Goal: Use online tool/utility: Utilize a website feature to perform a specific function

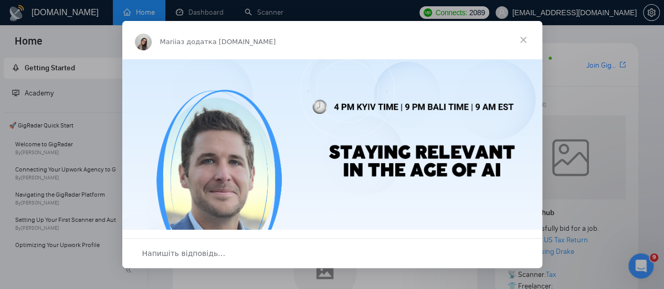
click at [523, 38] on span "Закрити" at bounding box center [524, 40] width 38 height 38
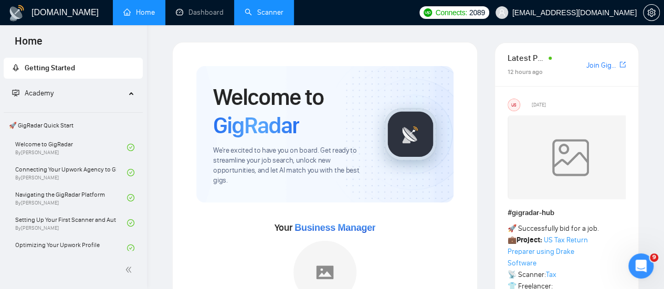
click at [274, 9] on link "Scanner" at bounding box center [264, 12] width 39 height 9
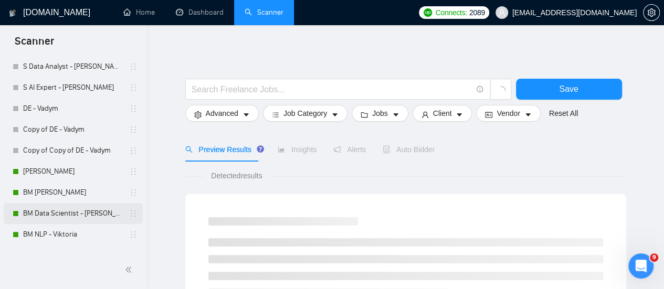
scroll to position [158, 0]
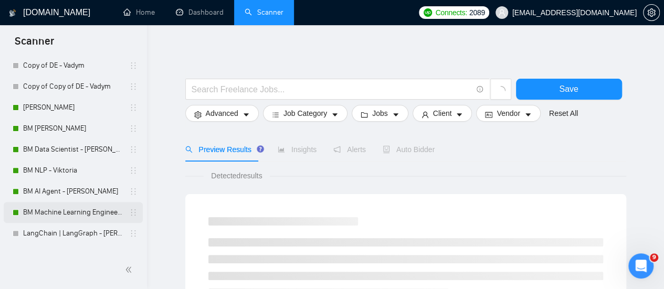
click at [50, 212] on link "BM Machine Learning Engineer - [PERSON_NAME]" at bounding box center [73, 212] width 100 height 21
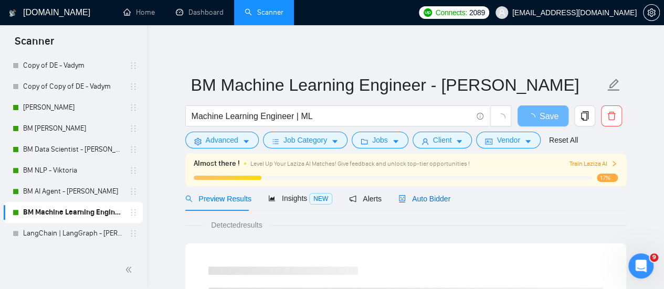
click at [416, 198] on span "Auto Bidder" at bounding box center [425, 199] width 52 height 8
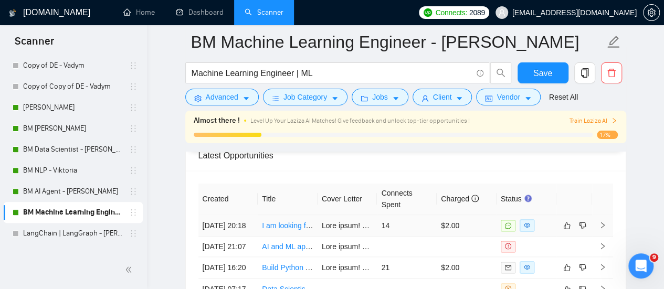
scroll to position [2573, 0]
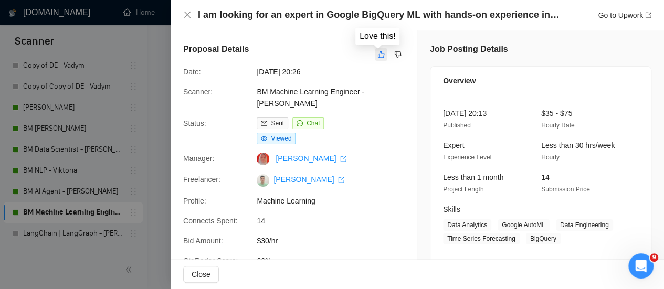
click at [378, 51] on icon "like" at bounding box center [381, 54] width 7 height 7
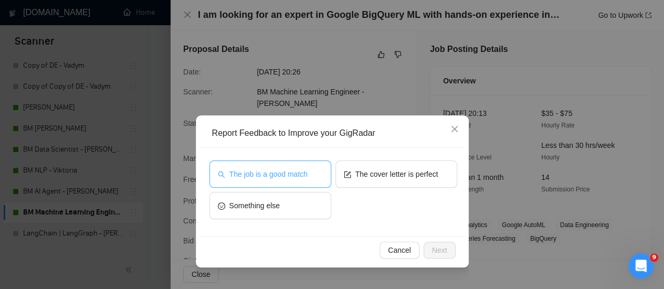
click at [249, 170] on span "The job is a good match" at bounding box center [268, 175] width 78 height 12
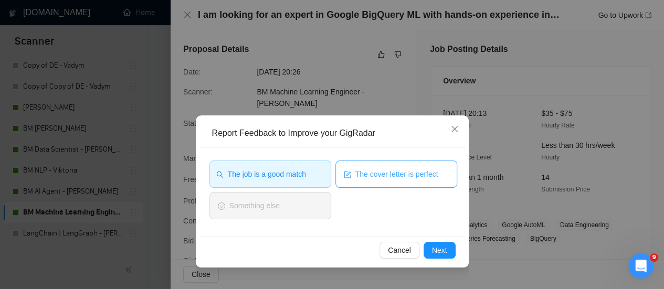
click at [365, 169] on span "The cover letter is perfect" at bounding box center [396, 175] width 83 height 12
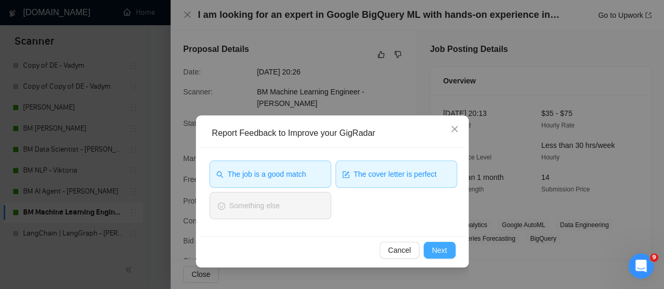
click at [442, 251] on span "Next" at bounding box center [439, 251] width 15 height 12
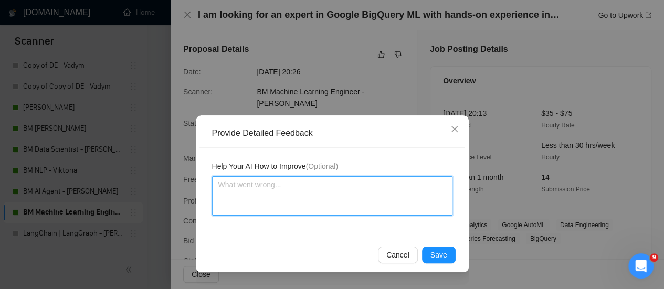
click at [250, 203] on textarea at bounding box center [332, 195] width 240 height 39
type textarea "I"
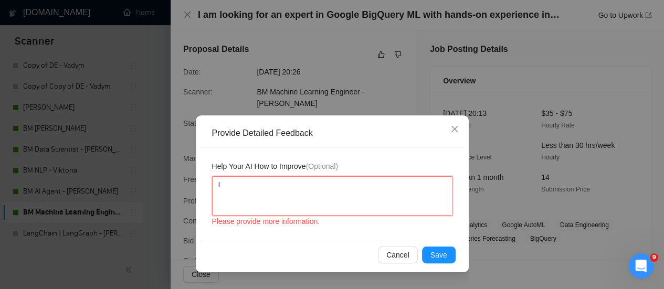
type textarea "Id"
type textarea "Ide"
type textarea "Idea"
type textarea "Ideal"
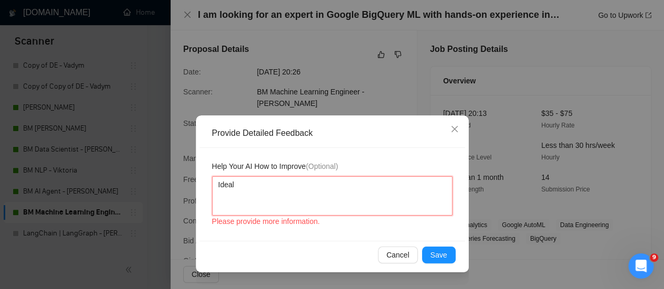
type textarea "Ideal c"
type textarea "Ideal co"
type textarea "Ideal cov"
type textarea "Ideal cove"
type textarea "Ideal cover"
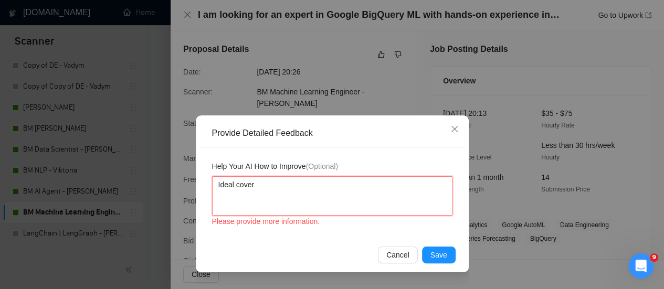
type textarea "Ideal cover"
type textarea "Ideal cover l"
type textarea "Ideal cover le"
type textarea "Ideal cover let"
type textarea "Ideal cover lett"
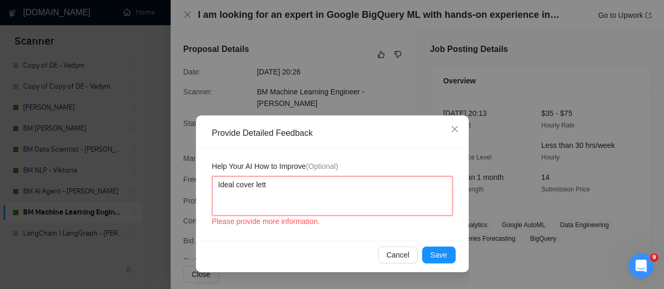
type textarea "Ideal cover lette"
type textarea "Ideal cover letter"
type textarea "Ideal cover letter!"
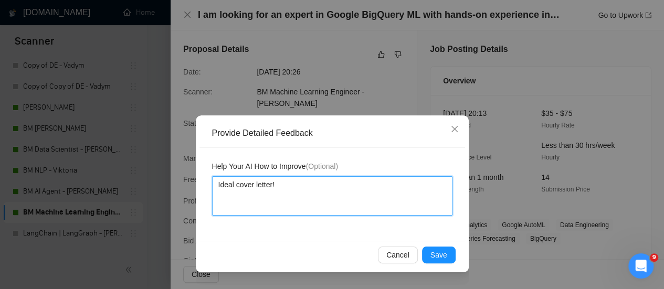
type textarea "Ideal cover letter! P"
type textarea "Ideal cover letter! Pe"
type textarea "Ideal cover letter! Per"
type textarea "Ideal cover letter! Perf"
type textarea "Ideal cover letter! [GEOGRAPHIC_DATA]"
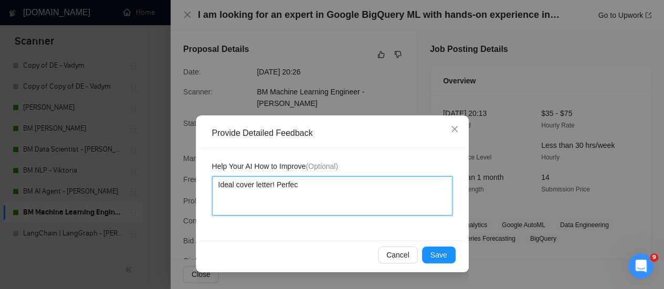
type textarea "Ideal cover letter! Perfect"
type textarea "Ideal cover letter! Perfect m"
type textarea "Ideal cover letter! Perfect"
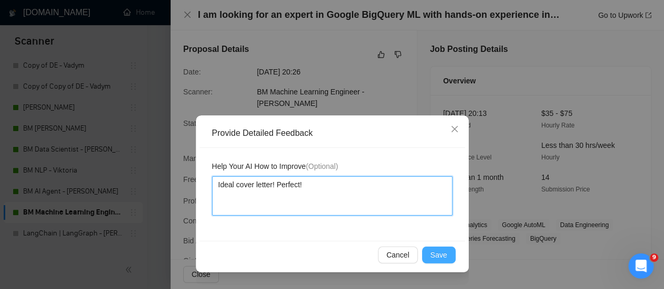
type textarea "Ideal cover letter! Perfect!"
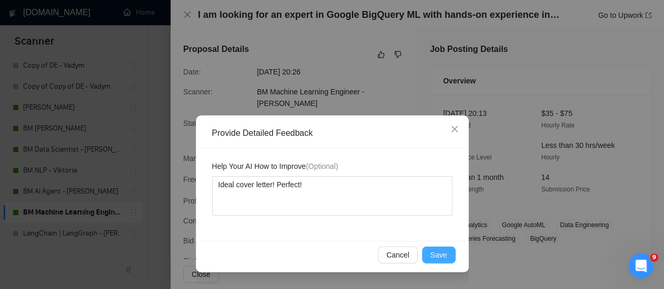
click at [449, 250] on button "Save" at bounding box center [439, 255] width 34 height 17
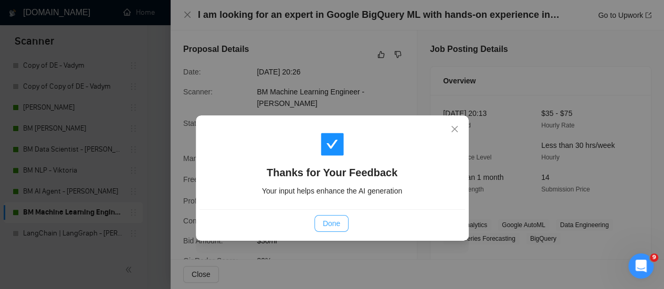
click at [326, 224] on span "Done" at bounding box center [331, 224] width 17 height 12
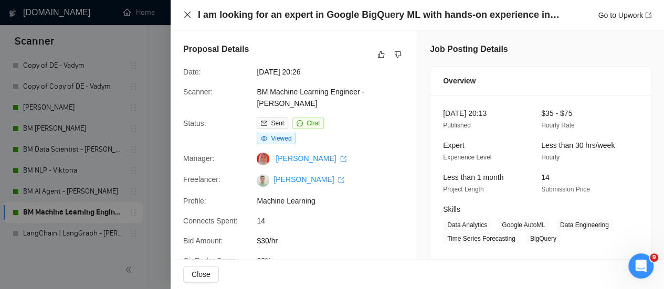
click at [184, 13] on icon "close" at bounding box center [187, 15] width 8 height 8
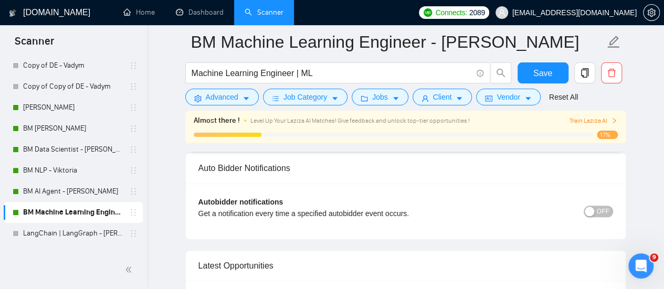
scroll to position [2625, 0]
